Goal: Task Accomplishment & Management: Use online tool/utility

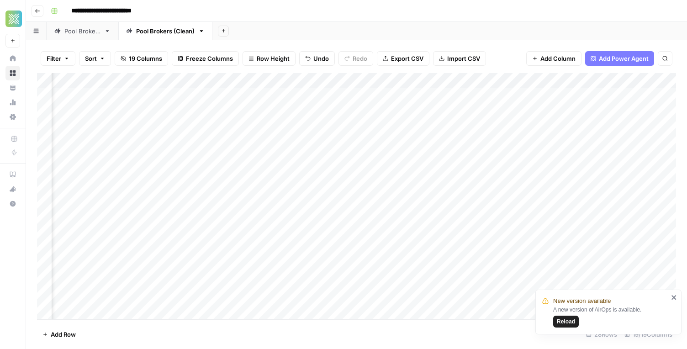
scroll to position [0, 1118]
click at [453, 110] on div "Add Column" at bounding box center [356, 196] width 639 height 246
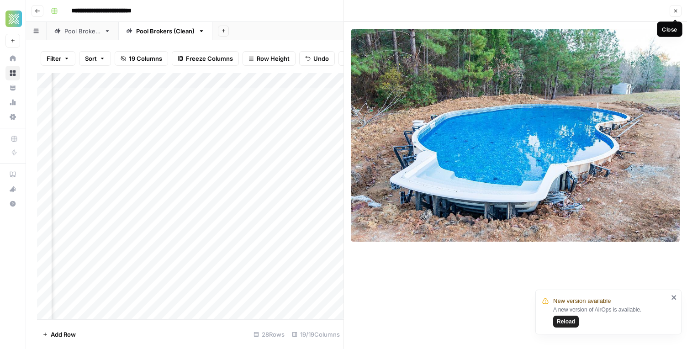
click at [675, 7] on button "Close" at bounding box center [675, 11] width 12 height 12
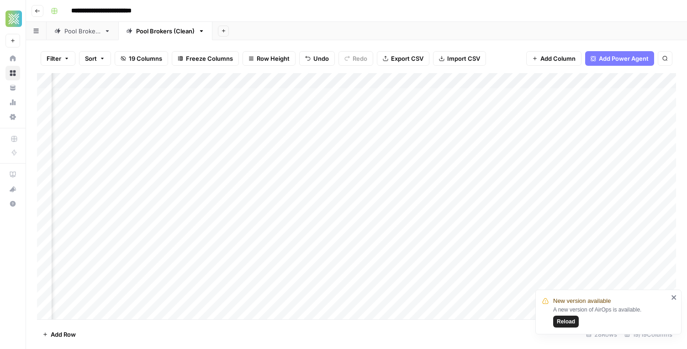
click at [225, 112] on div "Add Column" at bounding box center [356, 196] width 639 height 246
click at [190, 112] on div "Add Column" at bounding box center [356, 196] width 639 height 246
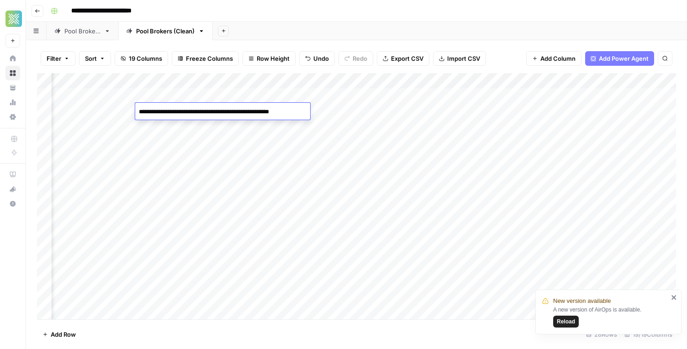
click at [248, 122] on div "Add Column" at bounding box center [356, 196] width 639 height 246
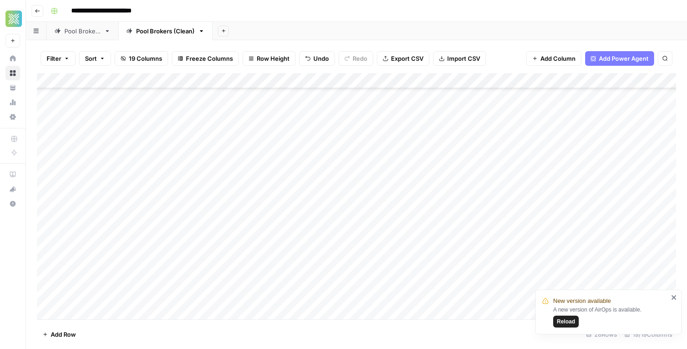
scroll to position [219, 0]
click at [232, 264] on div "Add Column" at bounding box center [356, 196] width 639 height 246
click at [413, 270] on div "Add Column" at bounding box center [356, 196] width 639 height 246
click at [453, 265] on div "Add Column" at bounding box center [356, 196] width 639 height 246
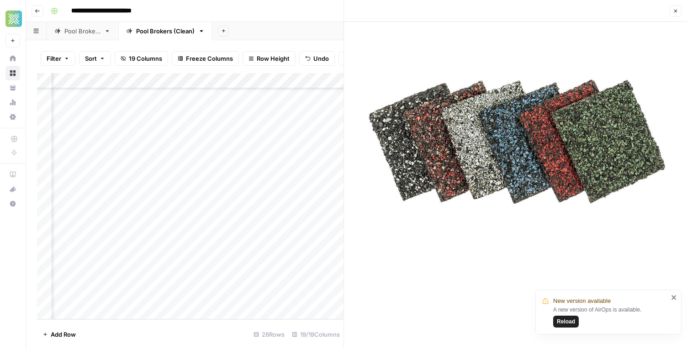
click at [676, 11] on icon "button" at bounding box center [675, 10] width 5 height 5
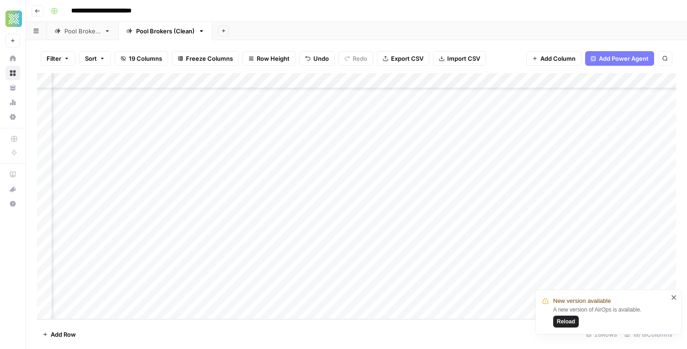
click at [280, 267] on div "Add Column" at bounding box center [356, 196] width 639 height 246
click at [200, 264] on div "Add Column" at bounding box center [356, 196] width 639 height 246
click at [200, 264] on textarea "**********" at bounding box center [219, 265] width 169 height 13
click at [285, 248] on div "Add Column" at bounding box center [356, 196] width 639 height 246
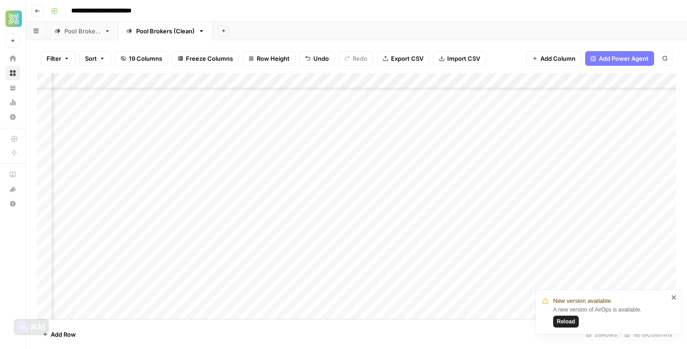
click at [268, 264] on div "Add Column" at bounding box center [356, 196] width 639 height 246
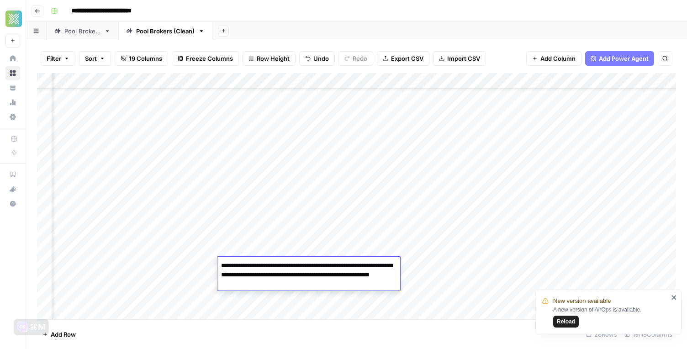
click at [305, 286] on textarea "**********" at bounding box center [308, 274] width 183 height 31
click at [346, 320] on footer "Add Row 28 Rows 19/19 Columns" at bounding box center [356, 334] width 639 height 30
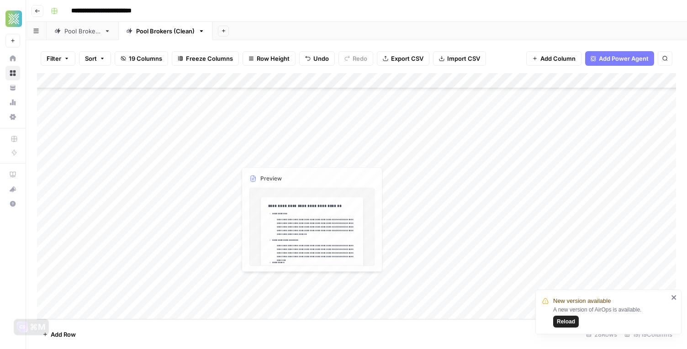
scroll to position [219, 0]
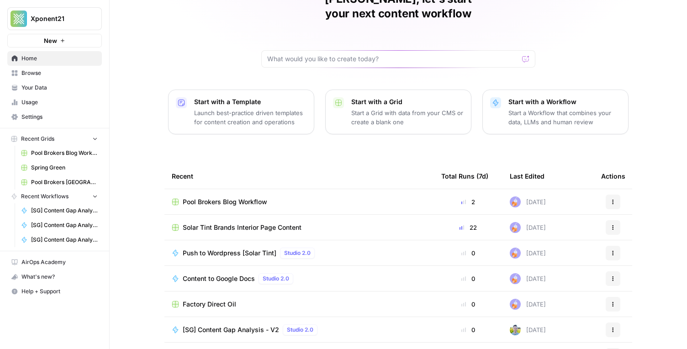
scroll to position [71, 0]
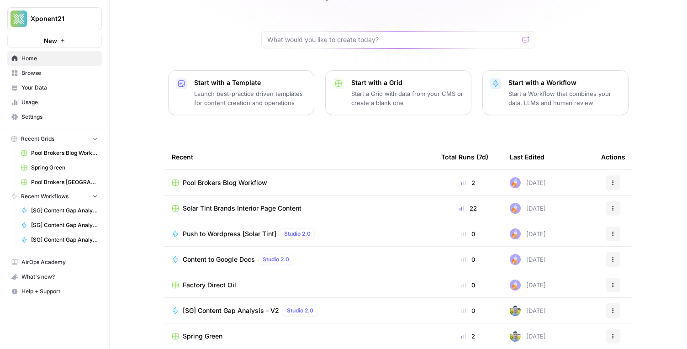
click at [46, 78] on link "Browse" at bounding box center [54, 73] width 95 height 15
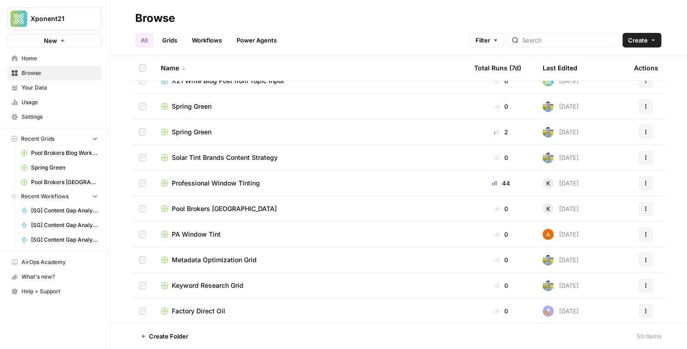
scroll to position [273, 0]
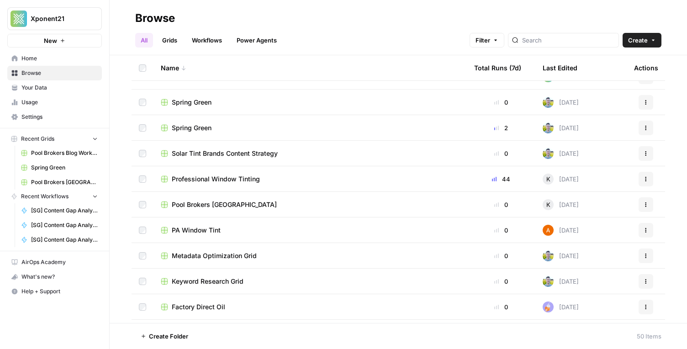
click at [242, 179] on span "Professional Window Tinting" at bounding box center [216, 178] width 88 height 9
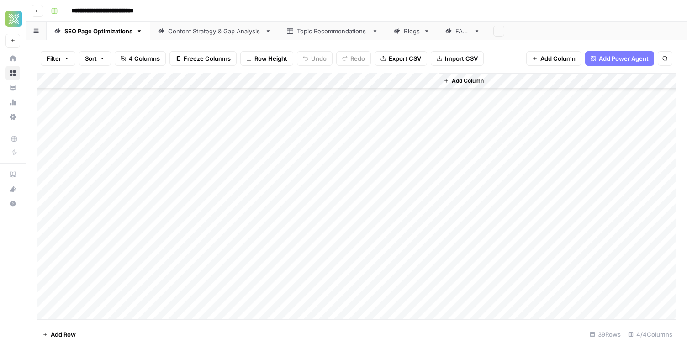
scroll to position [390, 0]
